Goal: Task Accomplishment & Management: Use online tool/utility

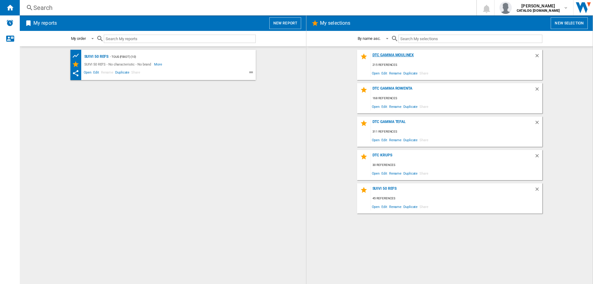
click at [393, 56] on div "DTC GAMMA MOULINEX" at bounding box center [452, 57] width 163 height 8
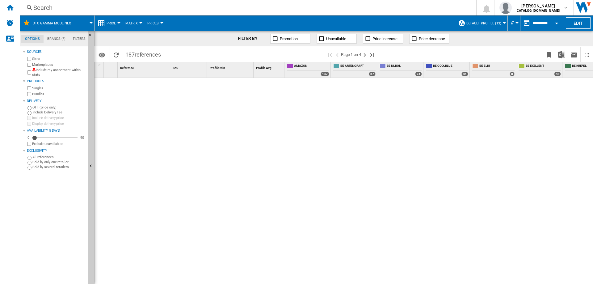
click at [31, 65] on div "Marketplaces" at bounding box center [56, 65] width 60 height 6
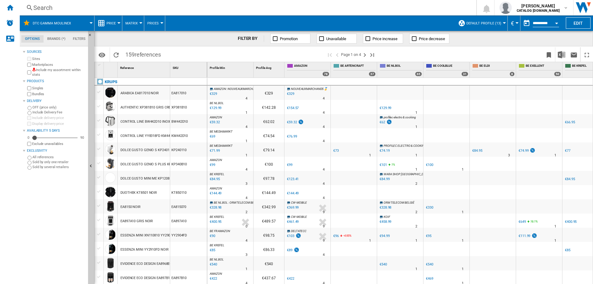
click at [472, 25] on span "Default profile (13)" at bounding box center [483, 23] width 35 height 4
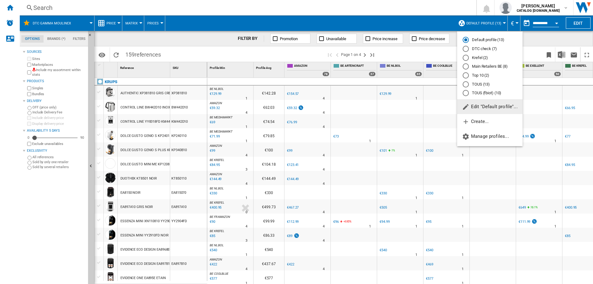
click at [10, 7] on md-backdrop at bounding box center [296, 142] width 593 height 284
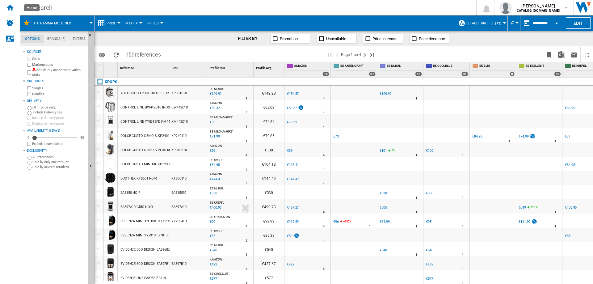
click at [10, 7] on ng-md-icon "Home" at bounding box center [9, 7] width 7 height 7
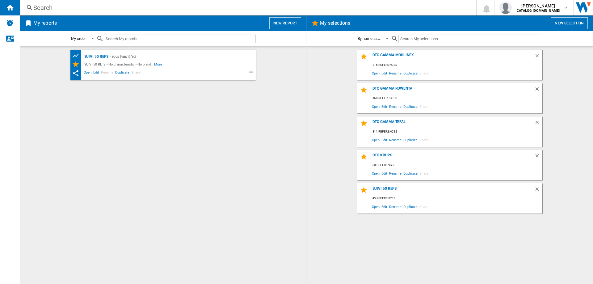
click at [386, 74] on span "Edit" at bounding box center [384, 73] width 8 height 8
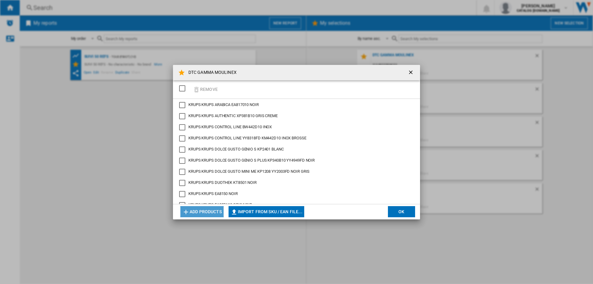
click at [212, 215] on button "Add products" at bounding box center [201, 211] width 43 height 11
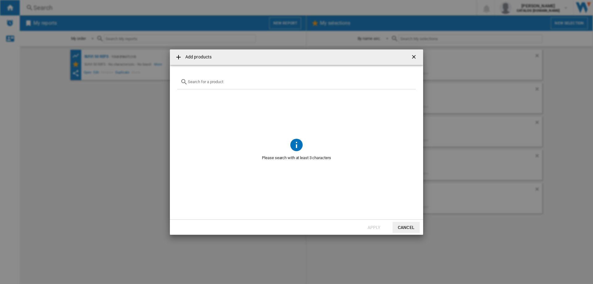
click at [205, 82] on input "text" at bounding box center [300, 81] width 225 height 5
paste input "7211419662"
click at [205, 83] on input "7211419662" at bounding box center [296, 81] width 217 height 5
paste input "HM262BF0"
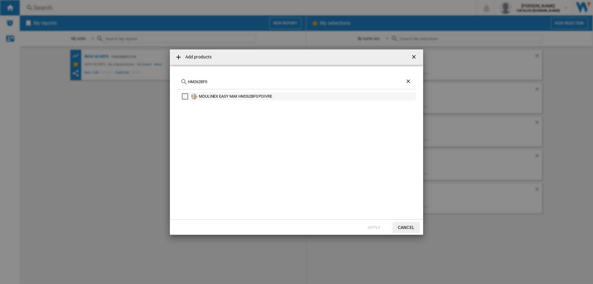
type input "HM262BF0"
drag, startPoint x: 275, startPoint y: 97, endPoint x: 198, endPoint y: 97, distance: 76.6
click at [198, 97] on div "MOULINEX EASY MAX HM262BF0 POIVRE" at bounding box center [298, 96] width 235 height 8
copy div "MOULINEX EASY MAX HM262BF0 POIVRE"
drag, startPoint x: 185, startPoint y: 98, endPoint x: 204, endPoint y: 107, distance: 21.3
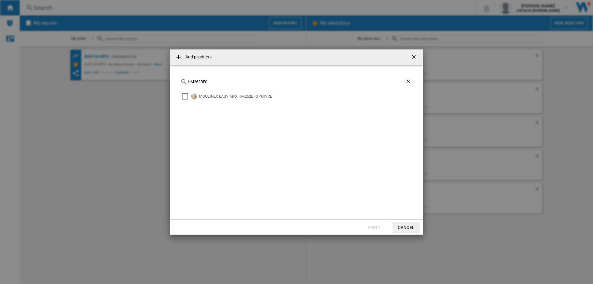
click at [185, 98] on div "Select" at bounding box center [185, 96] width 6 height 6
click at [375, 226] on button "Apply" at bounding box center [373, 227] width 27 height 11
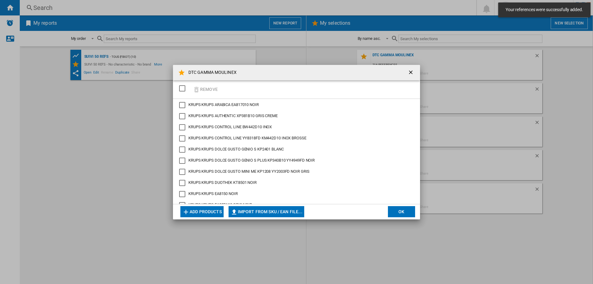
click at [208, 214] on button "Add products" at bounding box center [201, 211] width 43 height 11
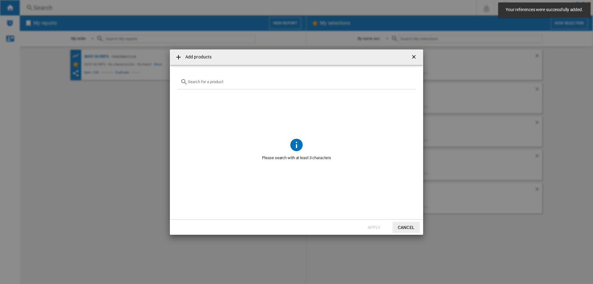
click at [226, 85] on div "Add products ..." at bounding box center [296, 82] width 238 height 15
click at [224, 82] on input "Add products ..." at bounding box center [300, 81] width 225 height 5
paste input "XP801T10"
type input "XP801T10"
click at [409, 82] on ng-md-icon "Clear search" at bounding box center [408, 81] width 7 height 7
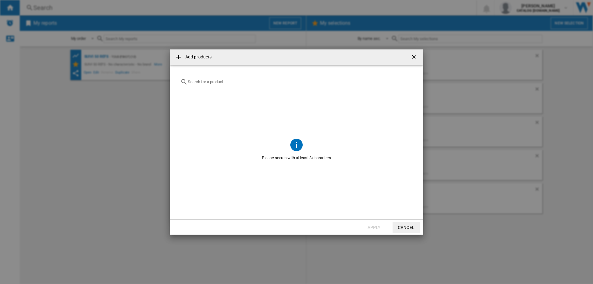
click at [204, 82] on input "Add products ..." at bounding box center [300, 81] width 225 height 5
paste input "MZ730BF0"
click at [200, 83] on input "MZ730BF0" at bounding box center [296, 81] width 217 height 5
paste input "QA1403"
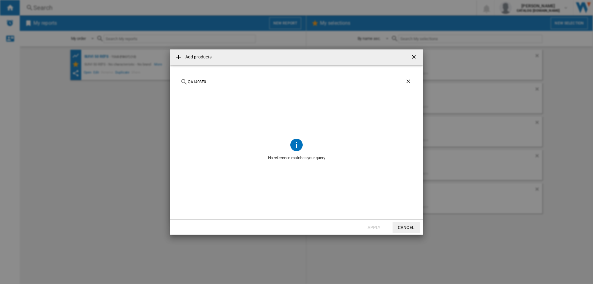
click at [197, 84] on input "QA1403F0" at bounding box center [296, 81] width 217 height 5
paste input "ZU60011"
click at [192, 79] on input "ZU600110" at bounding box center [296, 81] width 217 height 5
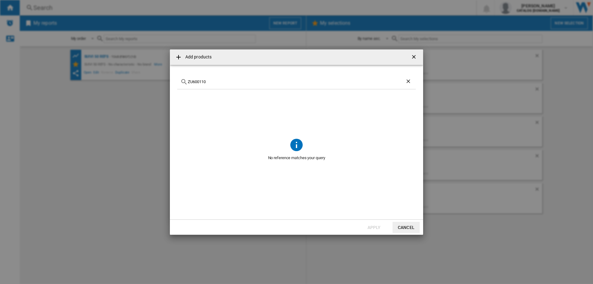
paste input "DD95HD"
click at [205, 82] on input "DD95HD10" at bounding box center [296, 81] width 217 height 5
paste input "HF90112"
click at [207, 83] on input "HF901120" at bounding box center [296, 81] width 217 height 5
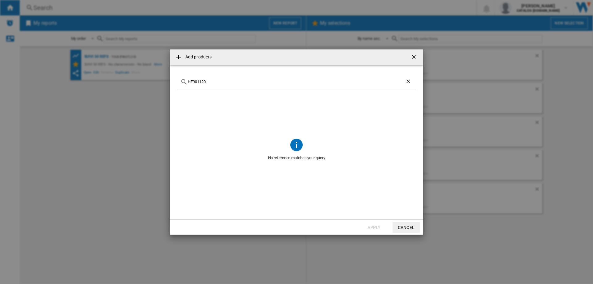
click at [207, 83] on input "HF901120" at bounding box center [296, 81] width 217 height 5
paste input "5J81"
click at [198, 77] on div "HF95J810" at bounding box center [296, 82] width 238 height 15
click at [197, 81] on input "HF95J810" at bounding box center [296, 81] width 217 height 5
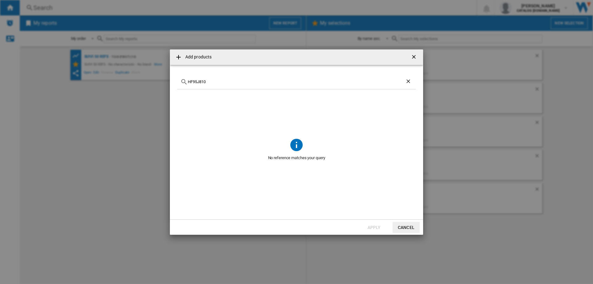
paste input "850"
type input "HF850810"
click at [413, 58] on ng-md-icon "getI18NText('BUTTONS.CLOSE_DIALOG')" at bounding box center [414, 57] width 7 height 7
